Goal: Task Accomplishment & Management: Manage account settings

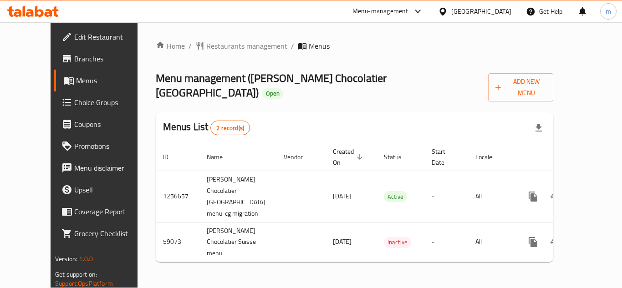
click at [498, 10] on div "[GEOGRAPHIC_DATA]" at bounding box center [481, 11] width 60 height 10
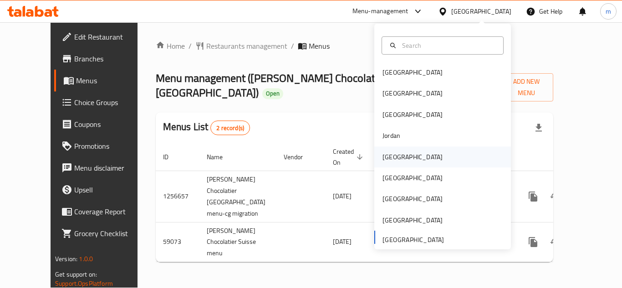
click at [385, 159] on div "[GEOGRAPHIC_DATA]" at bounding box center [413, 157] width 60 height 10
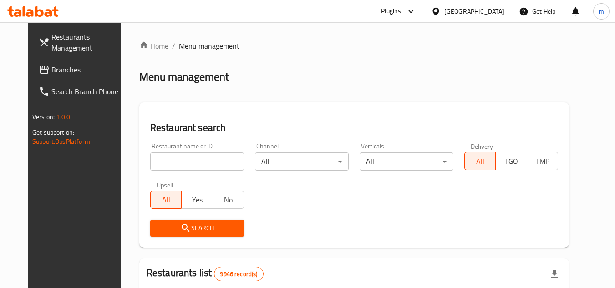
click at [51, 71] on span "Branches" at bounding box center [87, 69] width 72 height 11
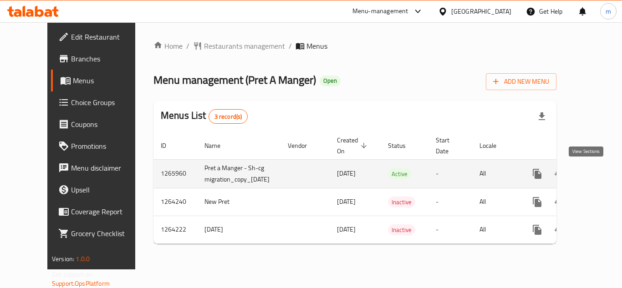
click at [598, 176] on icon "enhanced table" at bounding box center [603, 174] width 11 height 11
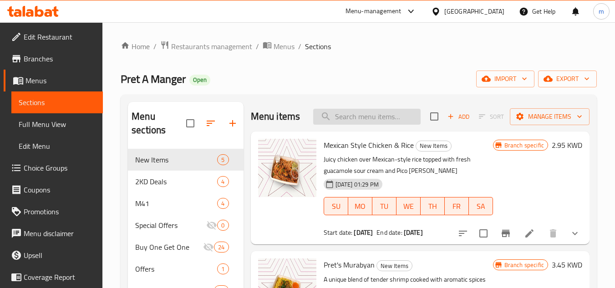
click at [358, 125] on input "search" at bounding box center [366, 117] width 107 height 16
paste input "Power Up-Mediterranean Egg And Zaatar Protein Wrap"
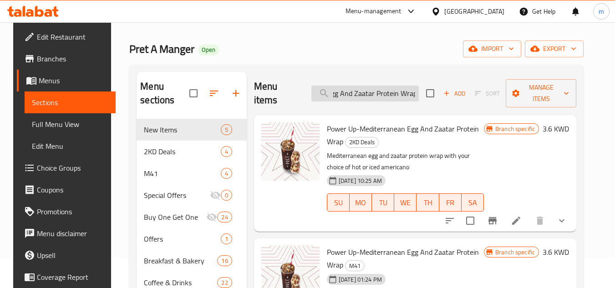
scroll to position [46, 0]
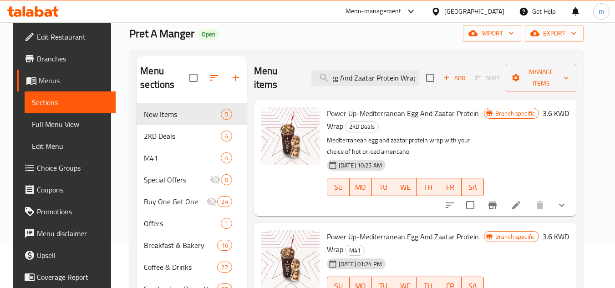
type input "Power Up-Mediterranean Egg And Zaatar Protein Wrap"
click at [370, 38] on div "Pret A Manger Open import export" at bounding box center [356, 33] width 455 height 17
click at [264, 29] on div "Pret A Manger Open import export" at bounding box center [356, 33] width 455 height 17
click at [320, 36] on div "Pret A Manger Open import export" at bounding box center [356, 33] width 455 height 17
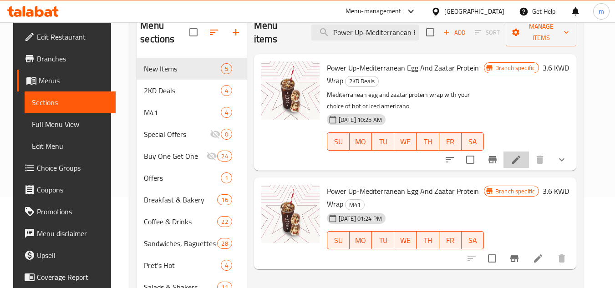
click at [523, 152] on li at bounding box center [517, 160] width 26 height 16
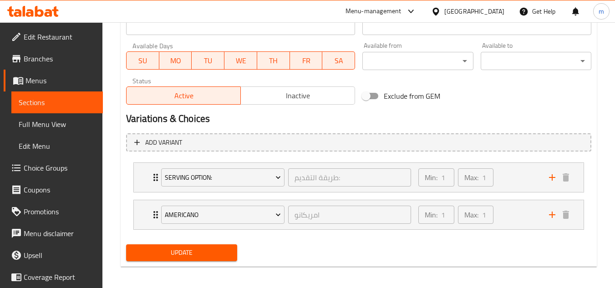
scroll to position [421, 0]
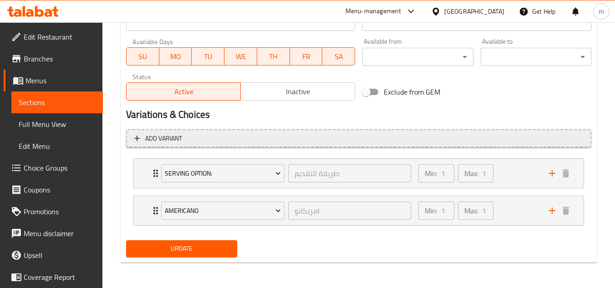
click at [328, 139] on span "Add variant" at bounding box center [358, 138] width 449 height 11
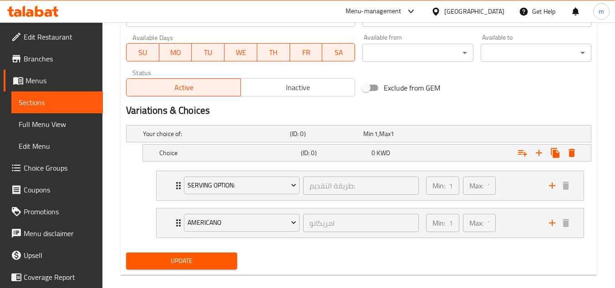
scroll to position [437, 0]
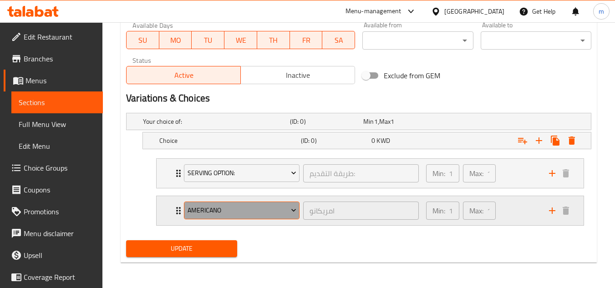
click at [293, 215] on span "Americano" at bounding box center [242, 210] width 109 height 11
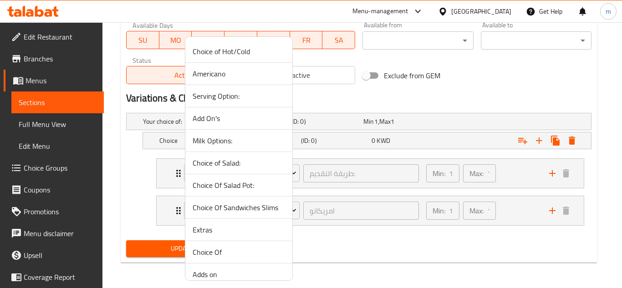
click at [338, 229] on div at bounding box center [311, 144] width 622 height 288
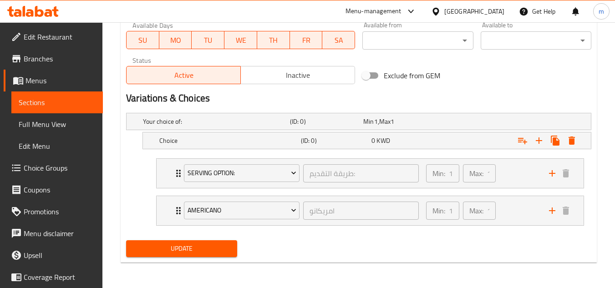
click at [338, 229] on li "Americano امريكانو ​ Min: 1 ​ Max: 1 ​ Hot (ID: 1860162283) 0 KWD Name (En) Hot…" at bounding box center [370, 210] width 443 height 37
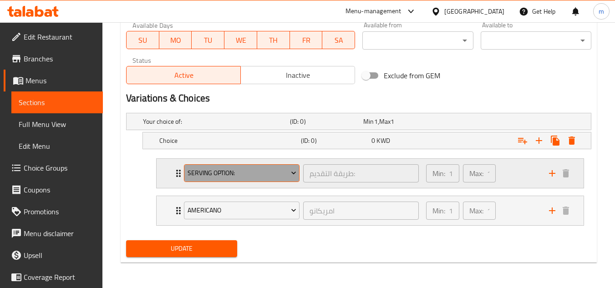
click at [296, 174] on icon "Expand" at bounding box center [293, 173] width 9 height 9
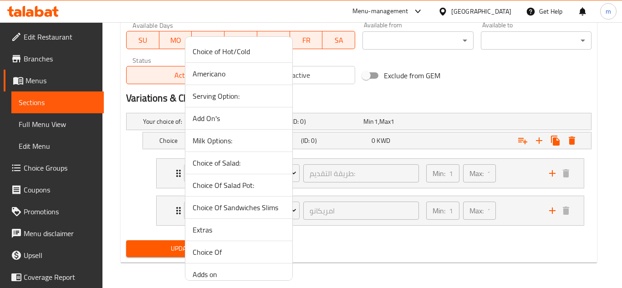
click at [356, 238] on div at bounding box center [311, 144] width 622 height 288
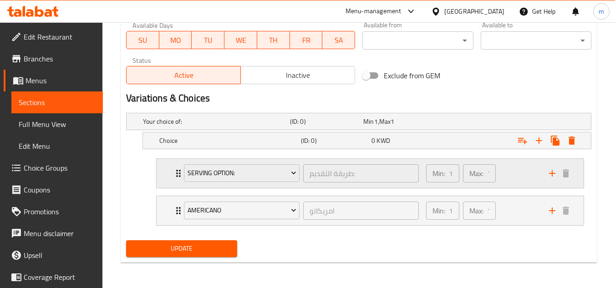
click at [181, 174] on div "Serving Option: طريقة التقديم: ​" at bounding box center [302, 173] width 246 height 29
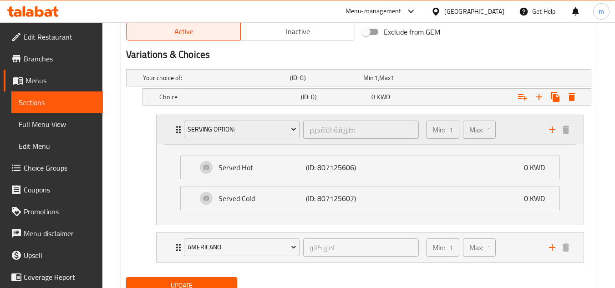
scroll to position [518, 0]
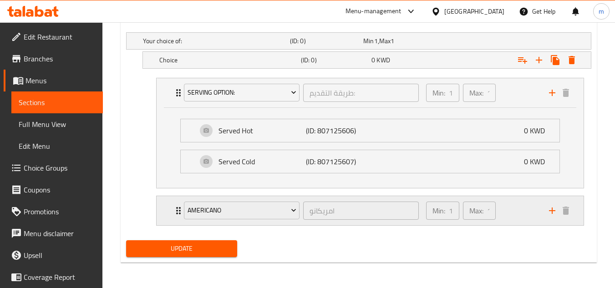
click at [177, 208] on icon "Expand" at bounding box center [178, 210] width 5 height 7
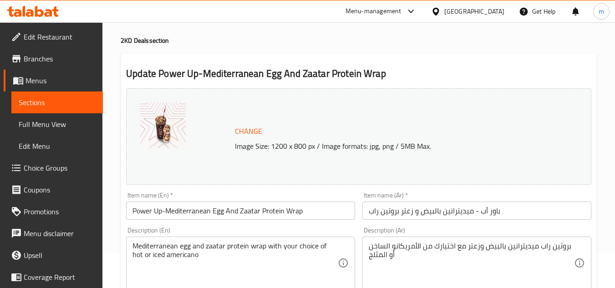
scroll to position [0, 0]
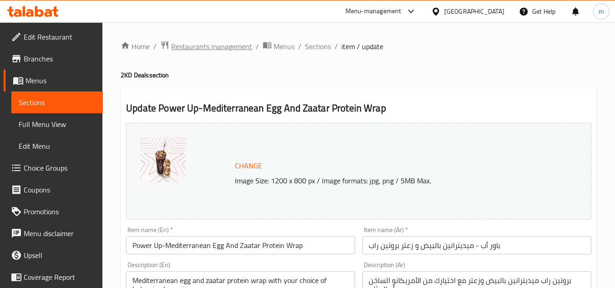
click at [237, 43] on span "Restaurants management" at bounding box center [211, 46] width 81 height 11
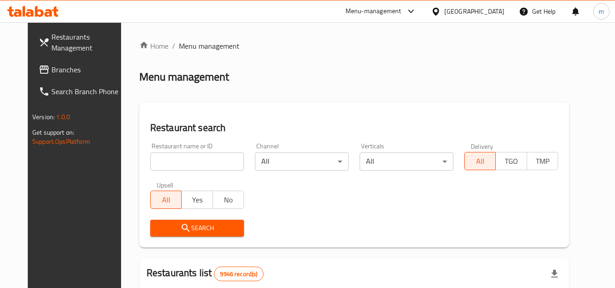
click at [487, 11] on div "Kuwait" at bounding box center [475, 11] width 60 height 10
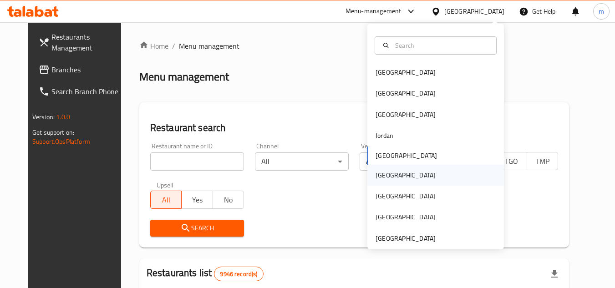
click at [379, 175] on div "Oman" at bounding box center [406, 175] width 60 height 10
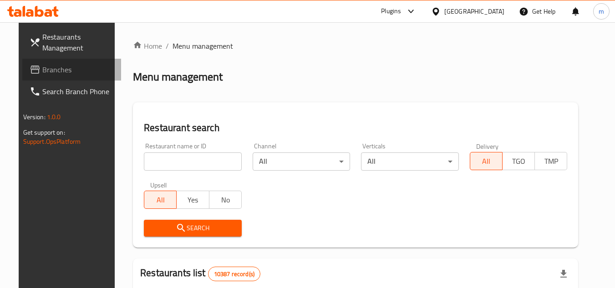
click at [42, 75] on span "Branches" at bounding box center [78, 69] width 72 height 11
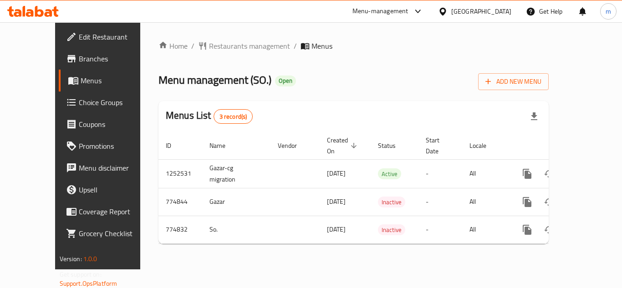
click at [448, 9] on icon at bounding box center [443, 12] width 10 height 10
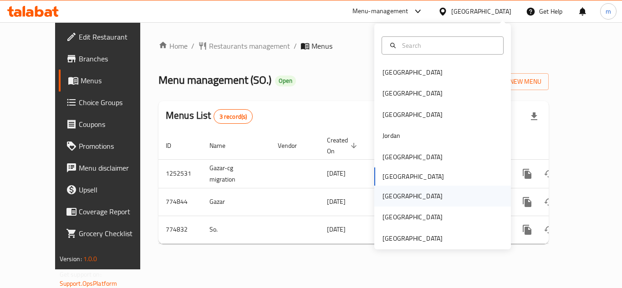
click at [388, 198] on div "Qatar" at bounding box center [413, 196] width 60 height 10
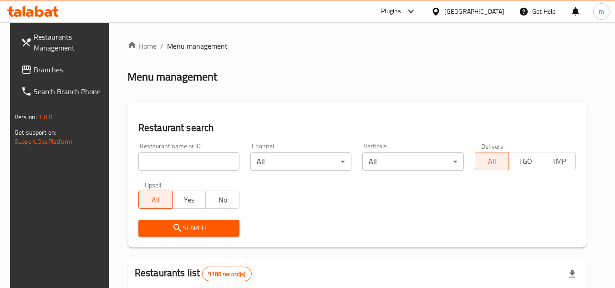
click at [34, 68] on span "Branches" at bounding box center [70, 69] width 72 height 11
